Goal: Transaction & Acquisition: Purchase product/service

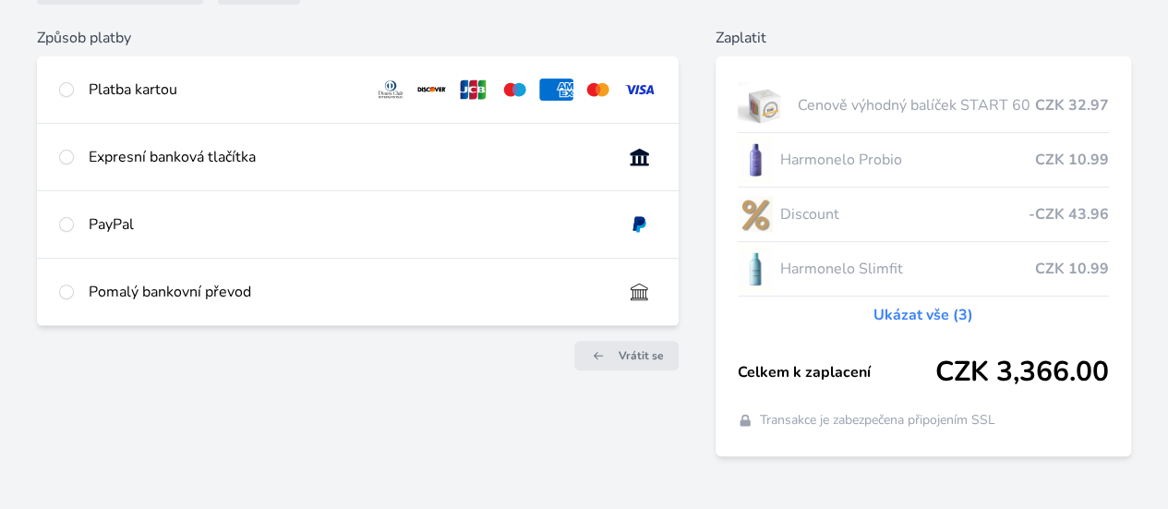
scroll to position [114, 0]
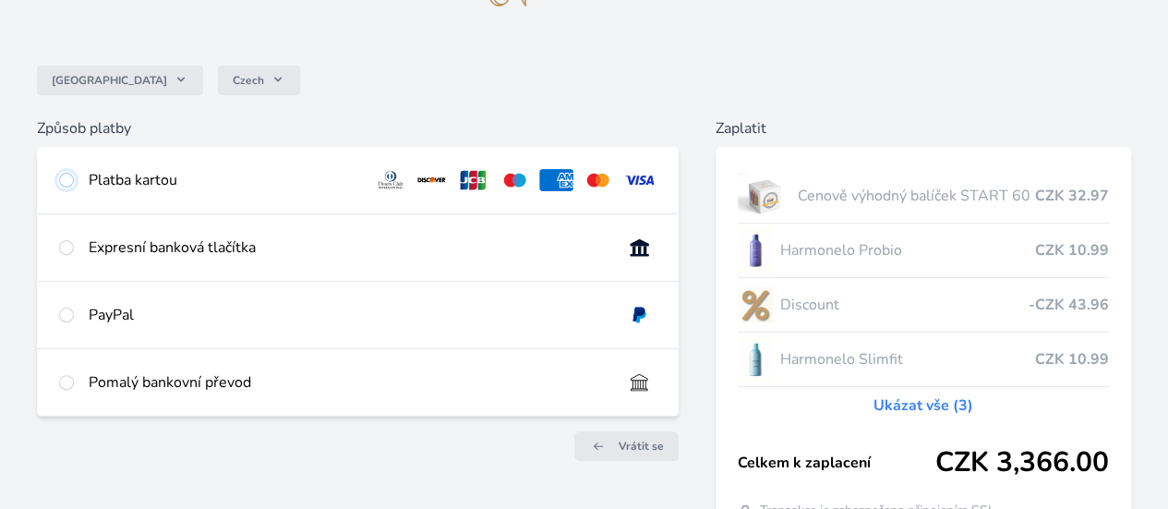
click at [74, 176] on input "radio" at bounding box center [66, 180] width 15 height 15
radio input "true"
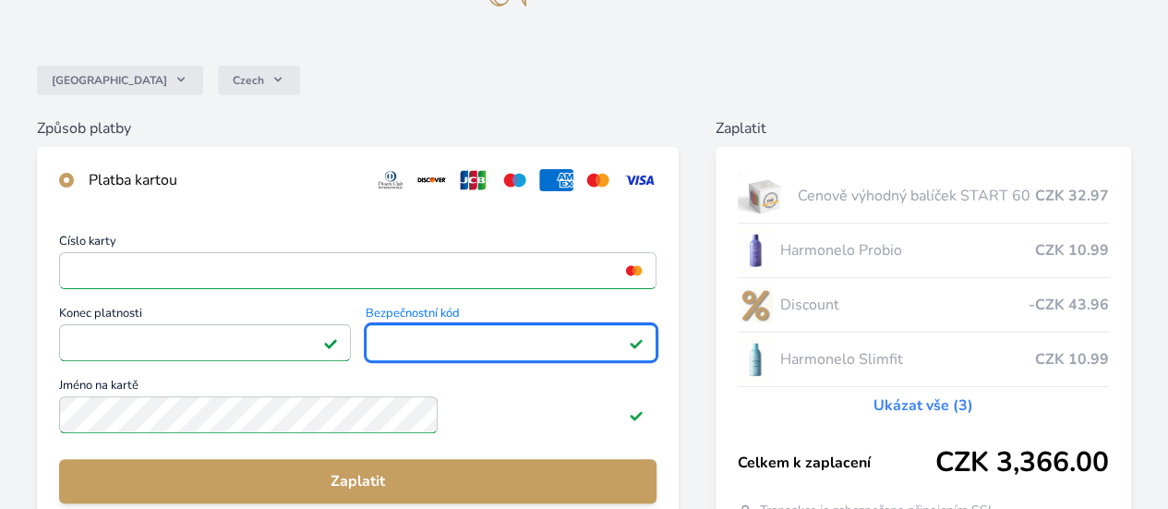
scroll to position [298, 0]
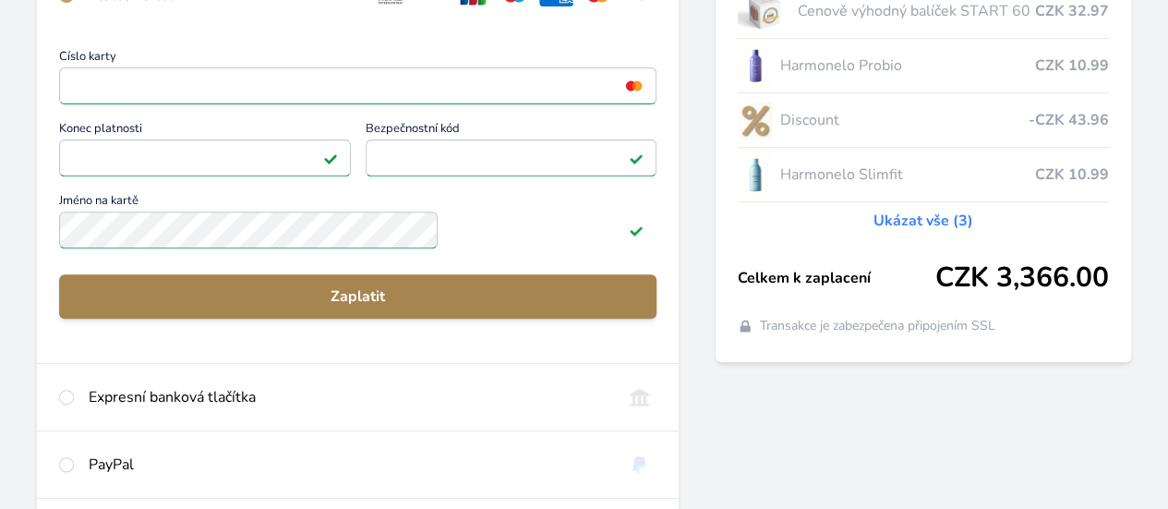
click at [459, 304] on span "Zaplatit" at bounding box center [358, 296] width 568 height 22
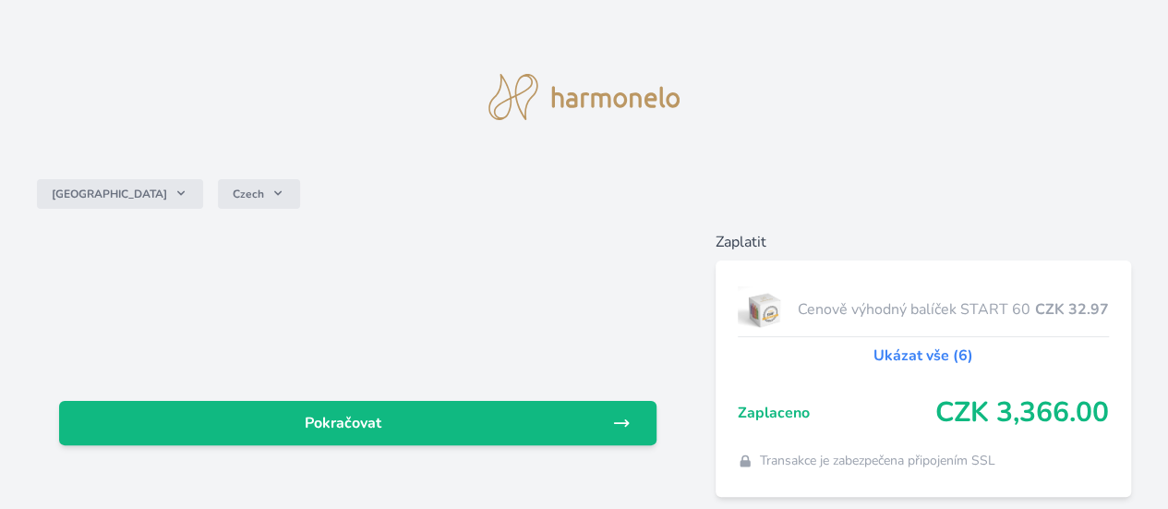
click at [902, 138] on div "Česko Czech Pokračovat Zaplatit Cenově výhodný balíček START 60 CZK 32.97 Ukáza…" at bounding box center [584, 267] width 1168 height 534
